Goal: Task Accomplishment & Management: Manage account settings

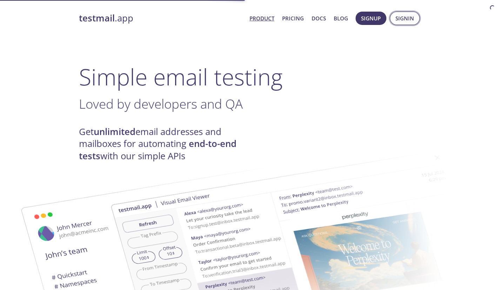
click at [409, 17] on span "Signin" at bounding box center [405, 18] width 19 height 9
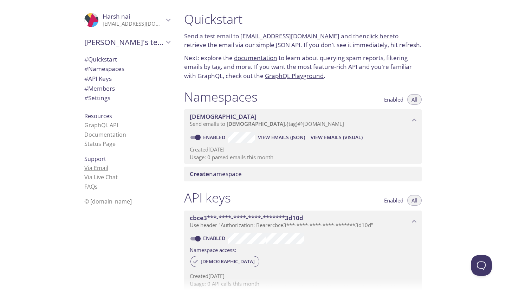
click at [99, 171] on link "Via Email" at bounding box center [96, 168] width 24 height 8
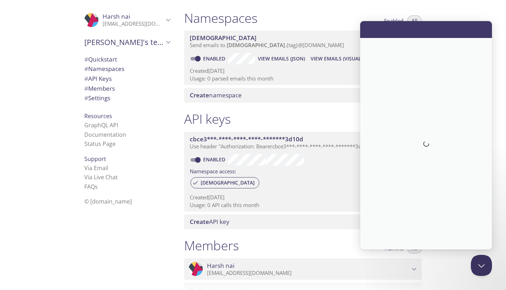
scroll to position [82, 0]
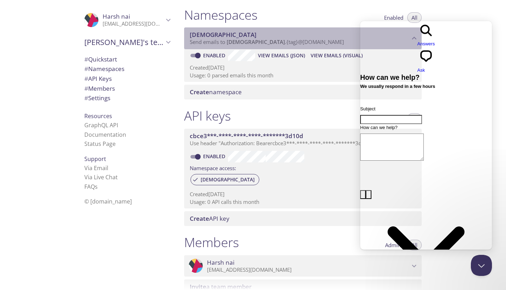
click at [329, 36] on span "[DEMOGRAPHIC_DATA]" at bounding box center [300, 35] width 220 height 8
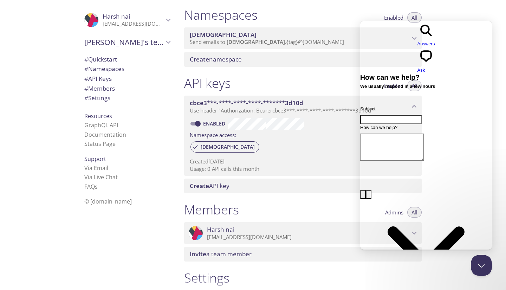
click at [337, 38] on span "[DEMOGRAPHIC_DATA]" at bounding box center [300, 35] width 220 height 8
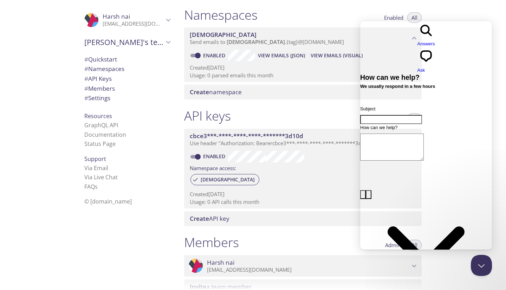
click at [304, 19] on div "Namespaces Enabled All" at bounding box center [302, 16] width 237 height 18
click at [488, 264] on button "Close Beacon popover" at bounding box center [479, 263] width 21 height 21
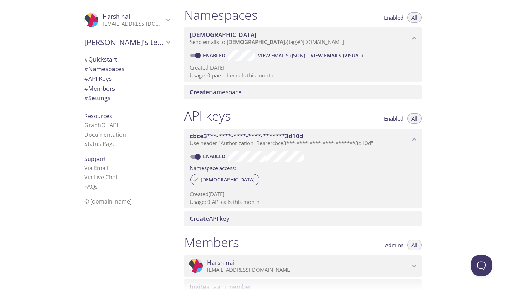
click at [391, 118] on span "Enabled" at bounding box center [393, 118] width 19 height 0
click at [424, 113] on div "API keys Enabled All cbce3***-****-****-****-*******3d10d Use header "Authoriza…" at bounding box center [302, 167] width 249 height 126
click at [419, 114] on button "All" at bounding box center [414, 118] width 14 height 11
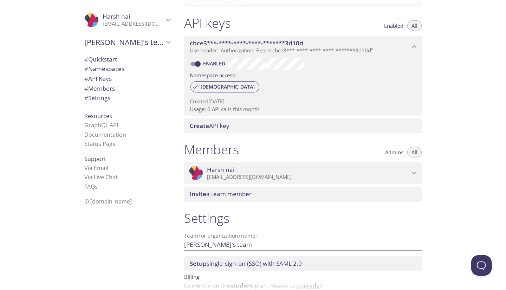
scroll to position [209, 0]
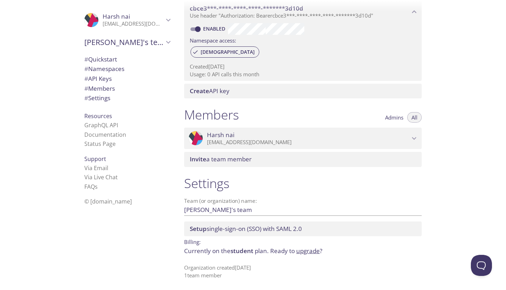
click at [345, 134] on span "Harsh nai" at bounding box center [308, 135] width 203 height 8
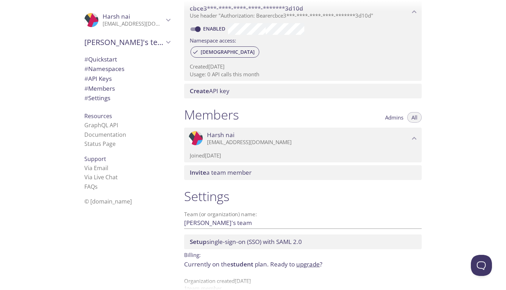
click at [345, 134] on span "Harsh nai" at bounding box center [308, 135] width 203 height 8
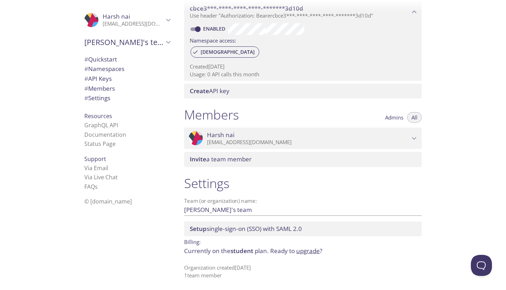
scroll to position [127, 0]
